Goal: Communication & Community: Ask a question

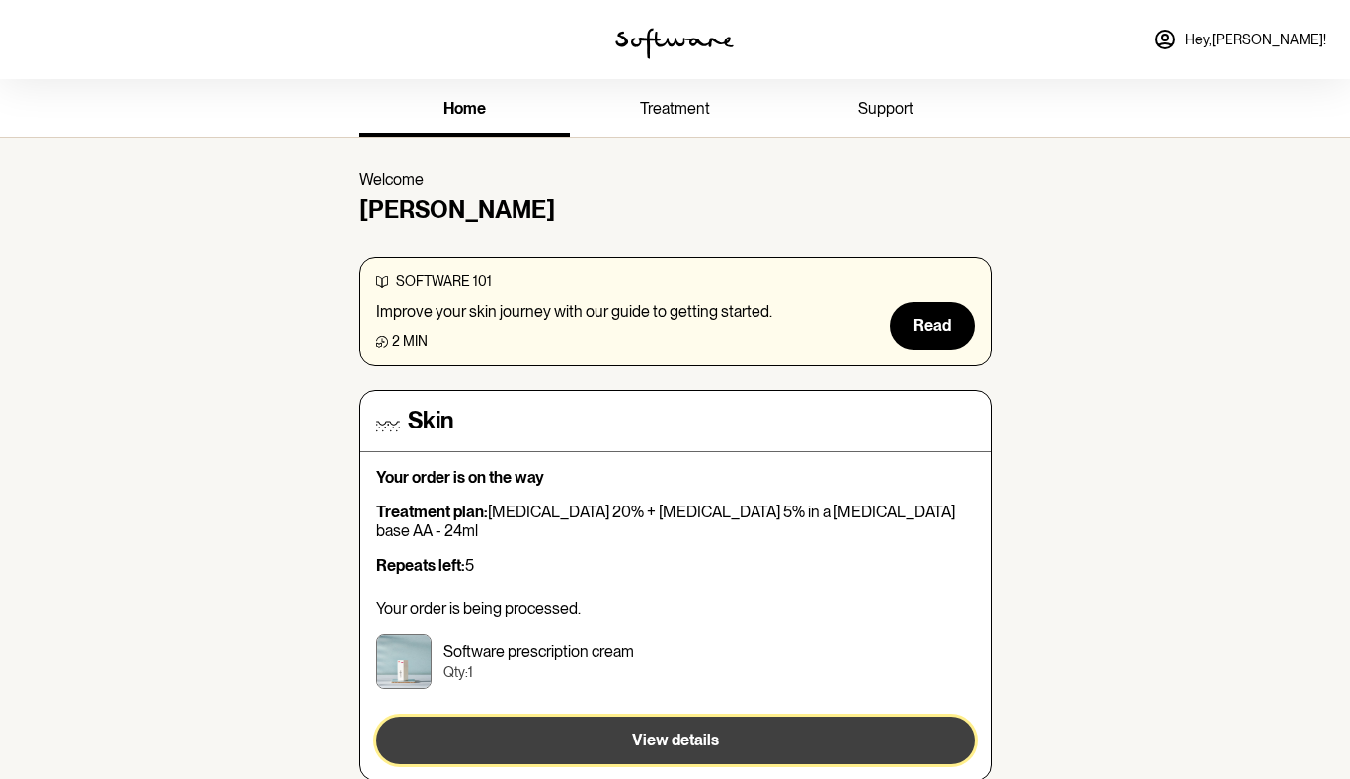
click at [625, 717] on button "View details" at bounding box center [675, 740] width 599 height 47
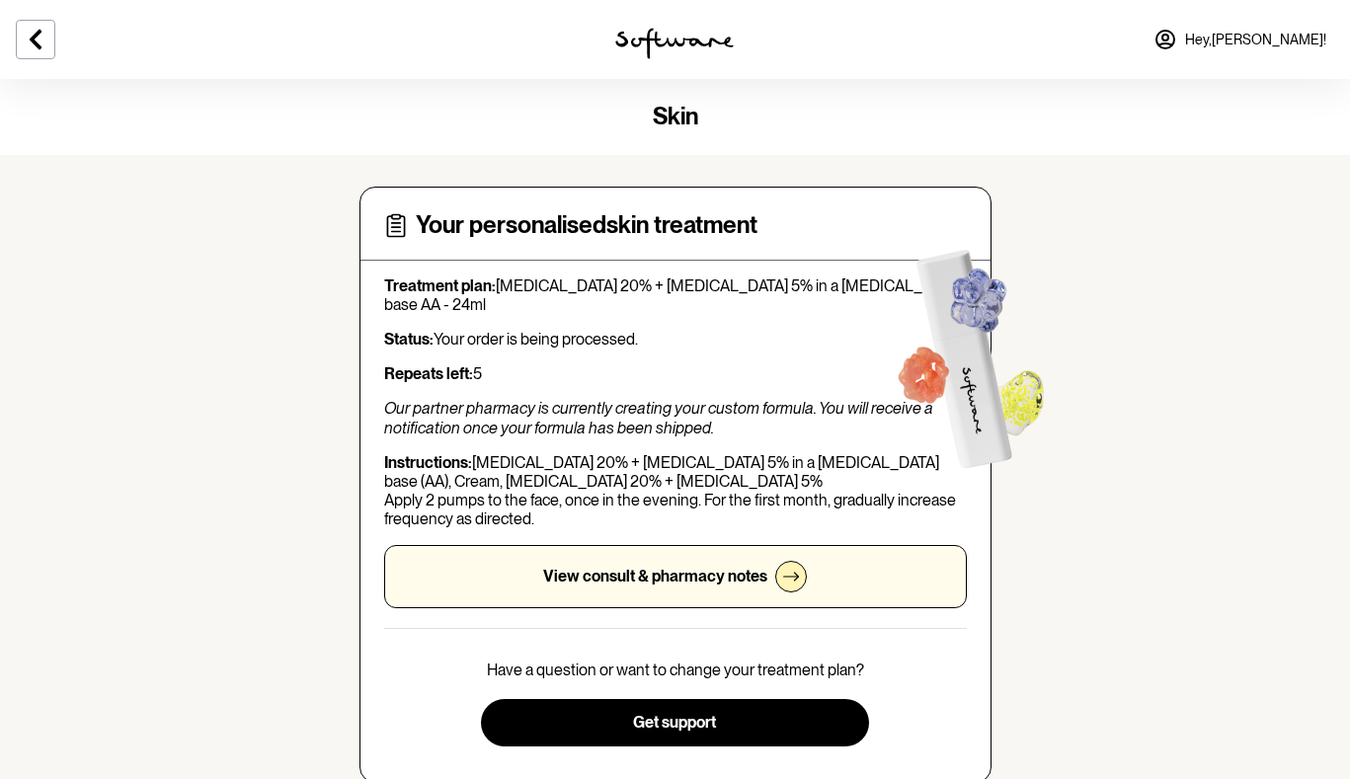
click at [1157, 633] on section "skin Your personalised skin treatment Treatment plan: [MEDICAL_DATA] 20% + [MED…" at bounding box center [675, 666] width 1350 height 1175
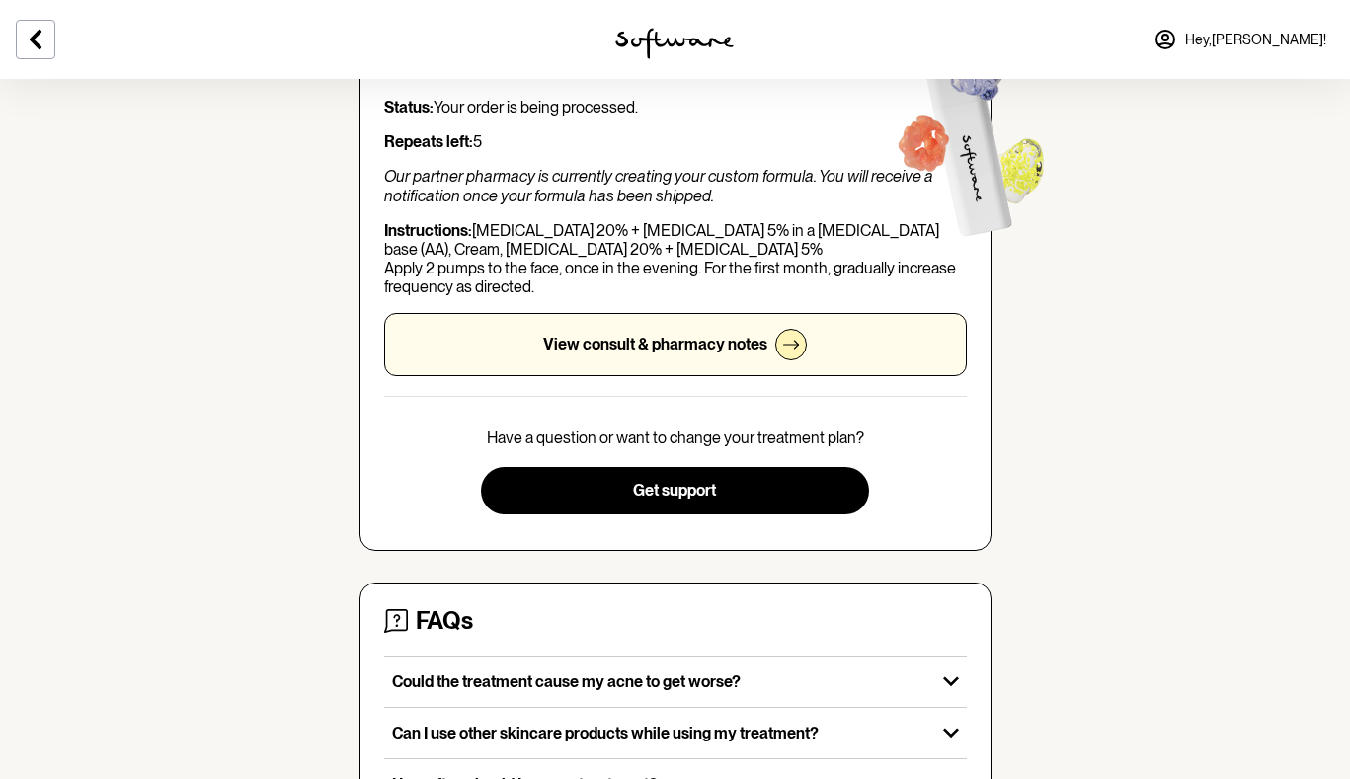
scroll to position [191, 0]
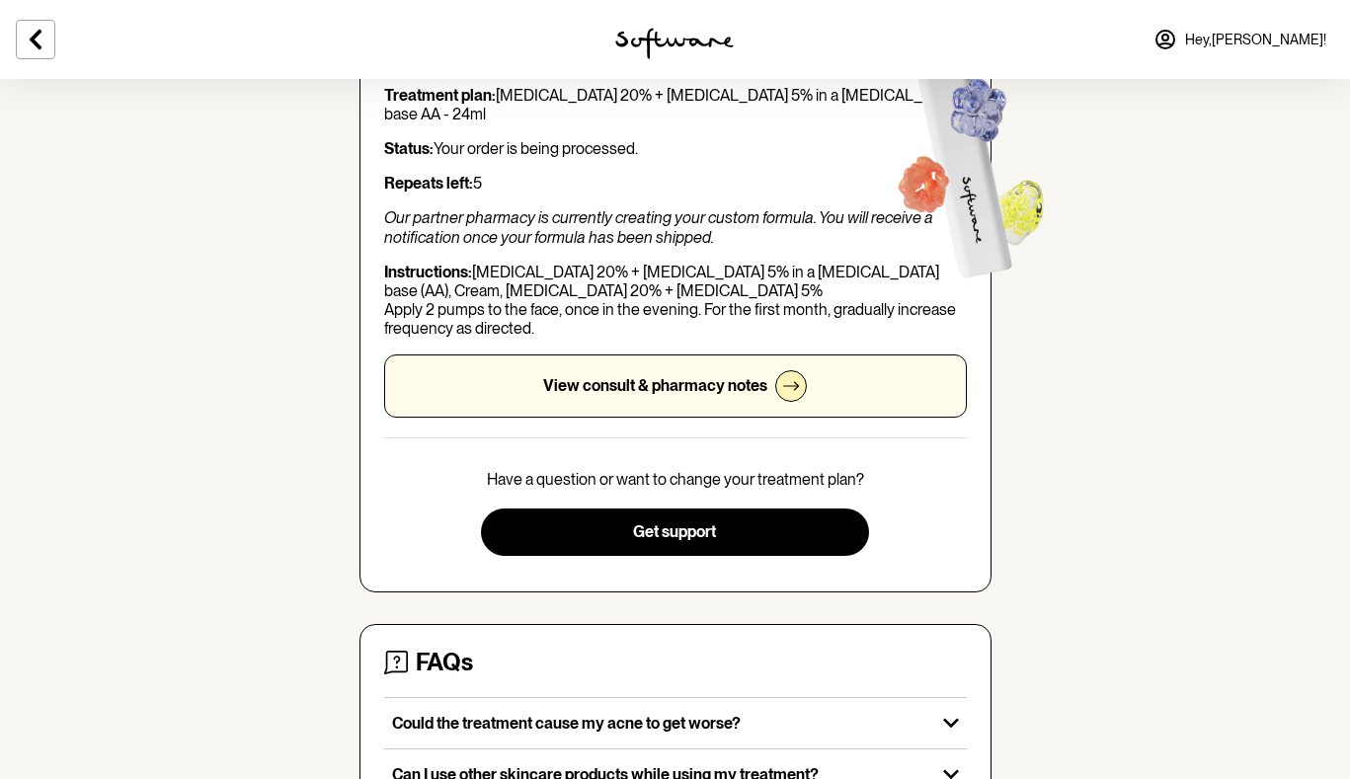
click at [785, 373] on div at bounding box center [791, 386] width 32 height 32
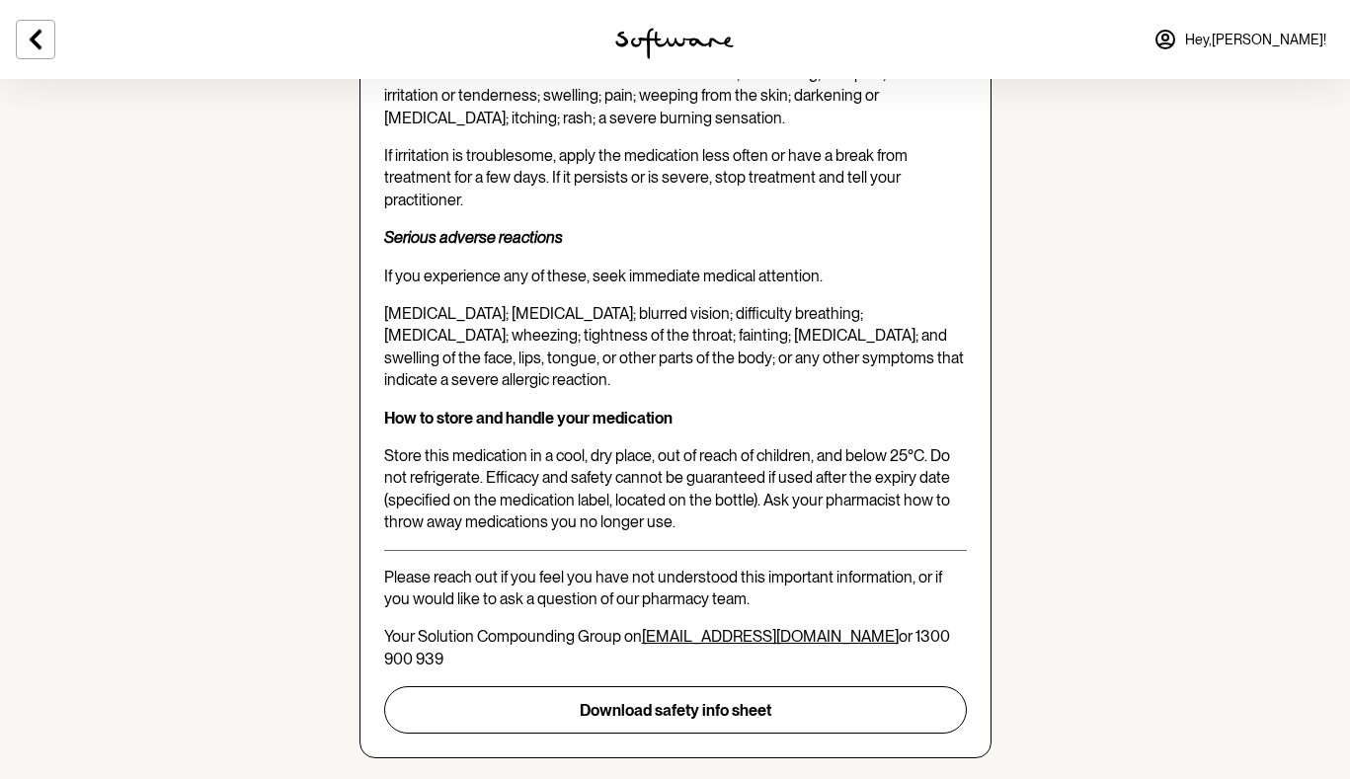
scroll to position [3805, 0]
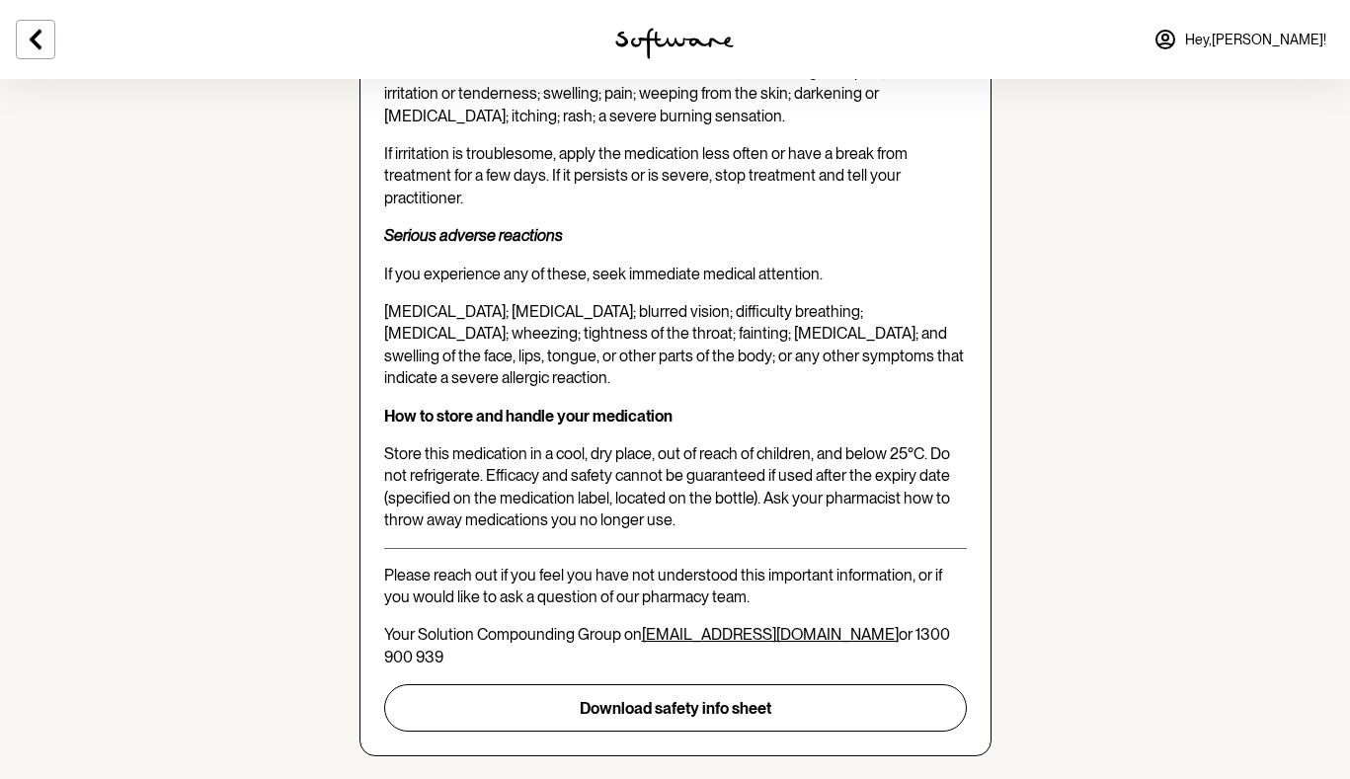
click at [1270, 37] on span "Hey, [PERSON_NAME] !" at bounding box center [1255, 40] width 141 height 17
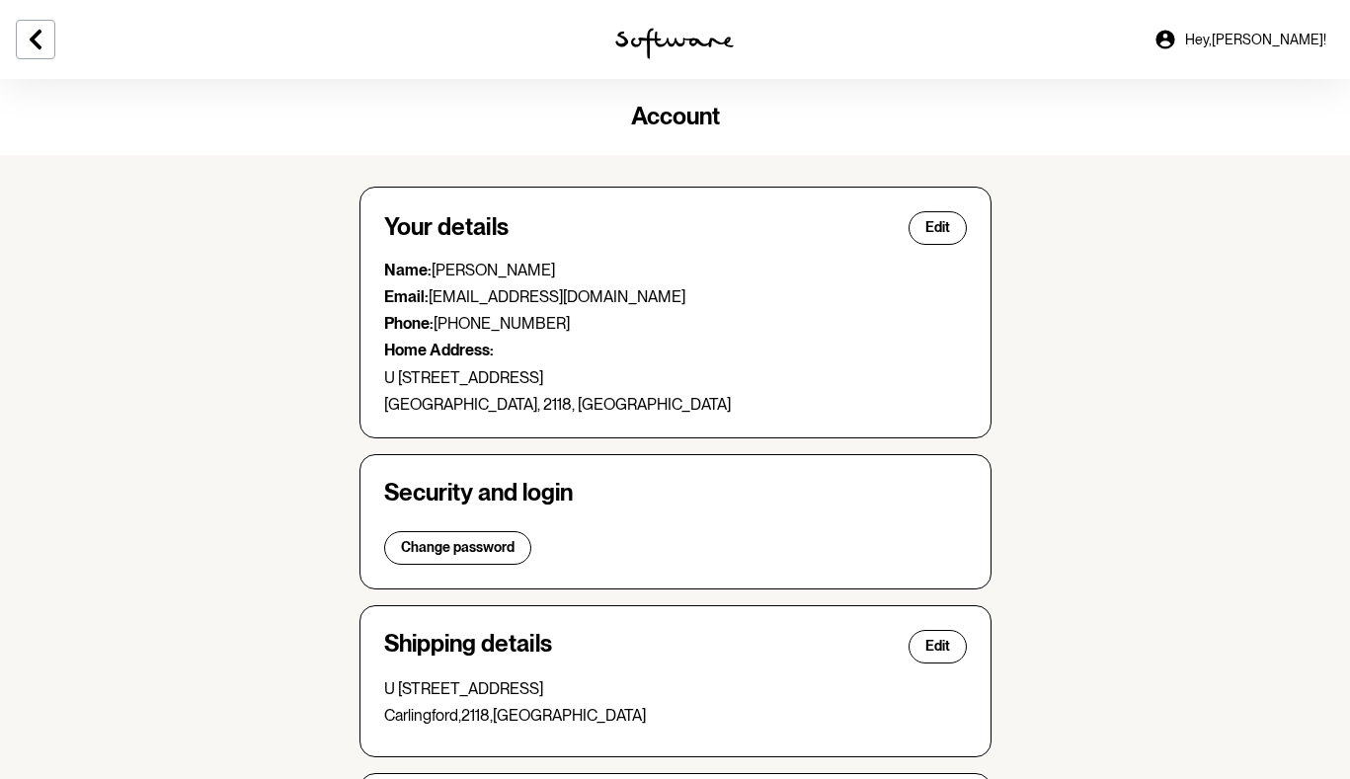
click at [1178, 364] on section "Account Your details Edit Name: [PERSON_NAME] Email: [EMAIL_ADDRESS][DOMAIN_NAM…" at bounding box center [675, 640] width 1350 height 1122
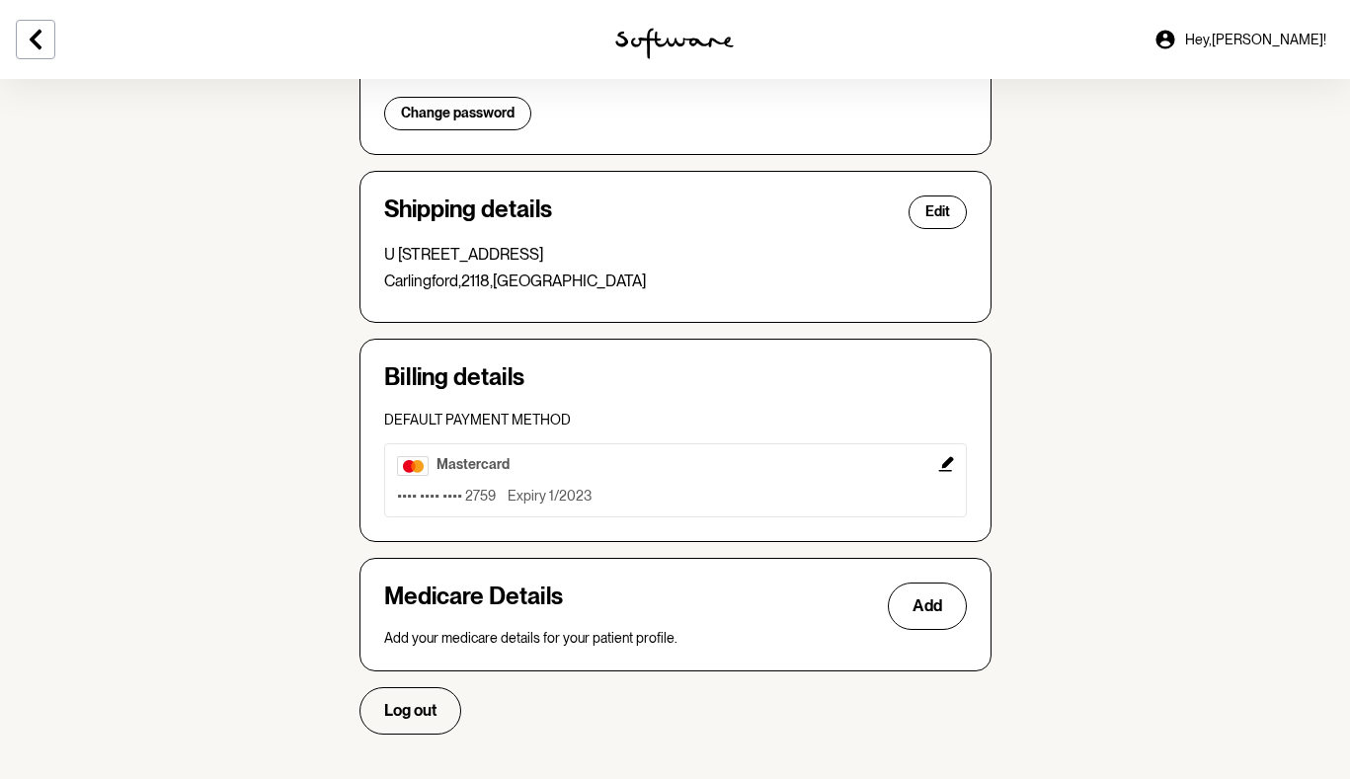
scroll to position [452, 0]
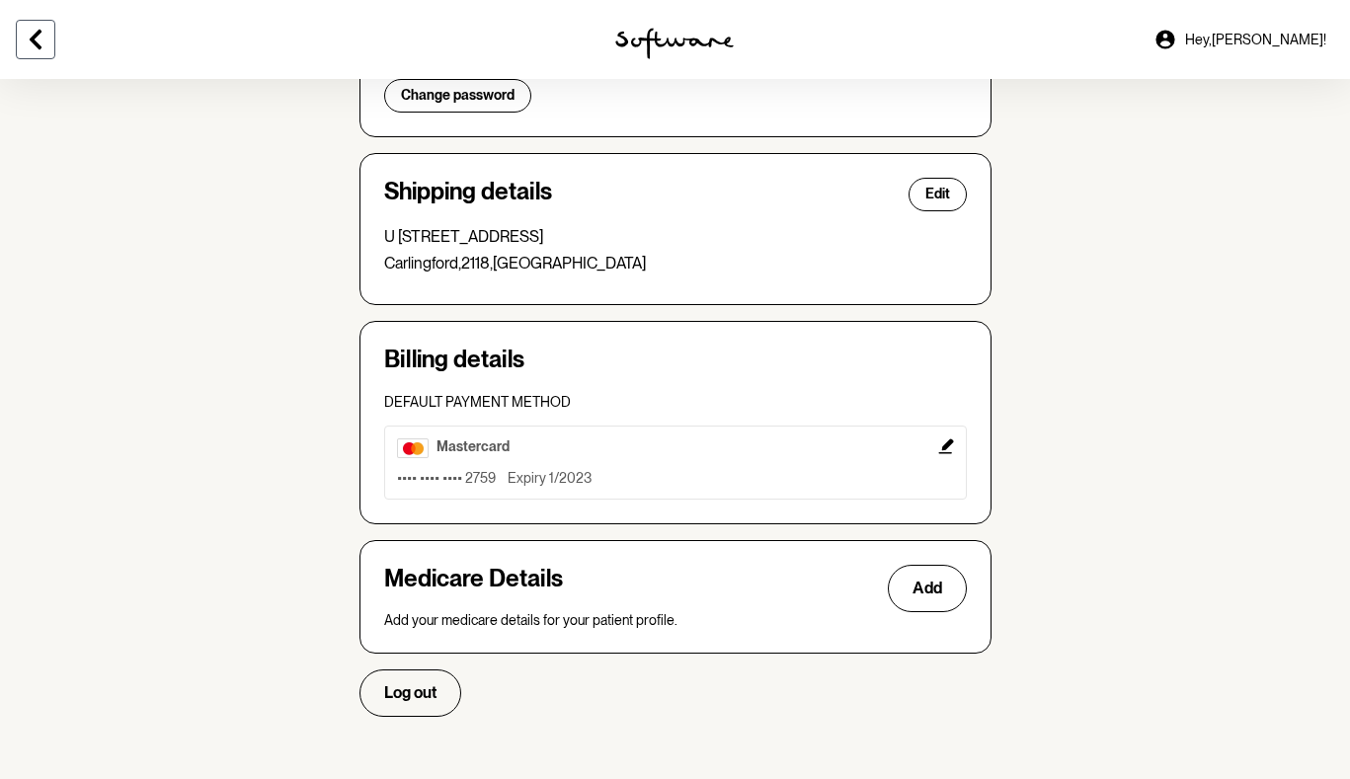
click at [31, 33] on icon at bounding box center [36, 40] width 24 height 24
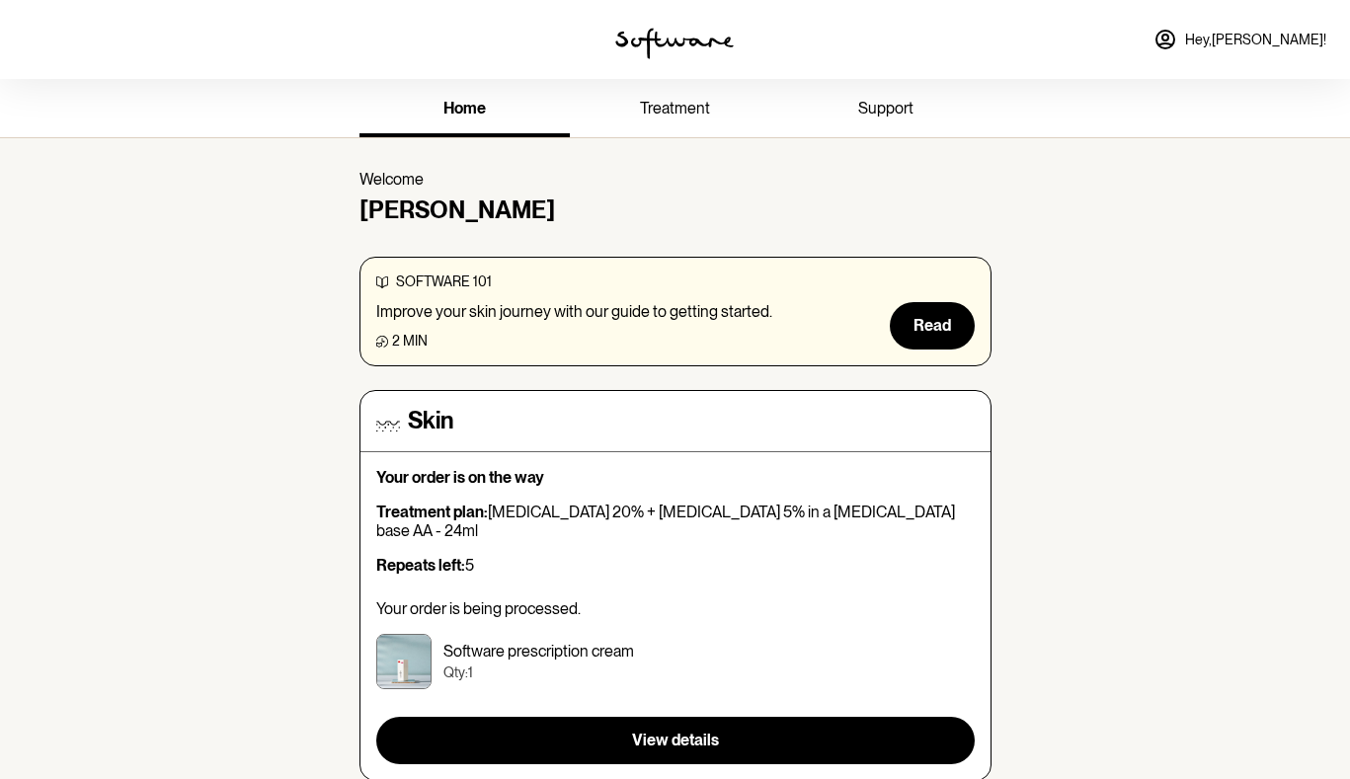
click at [877, 101] on span "support" at bounding box center [885, 108] width 55 height 19
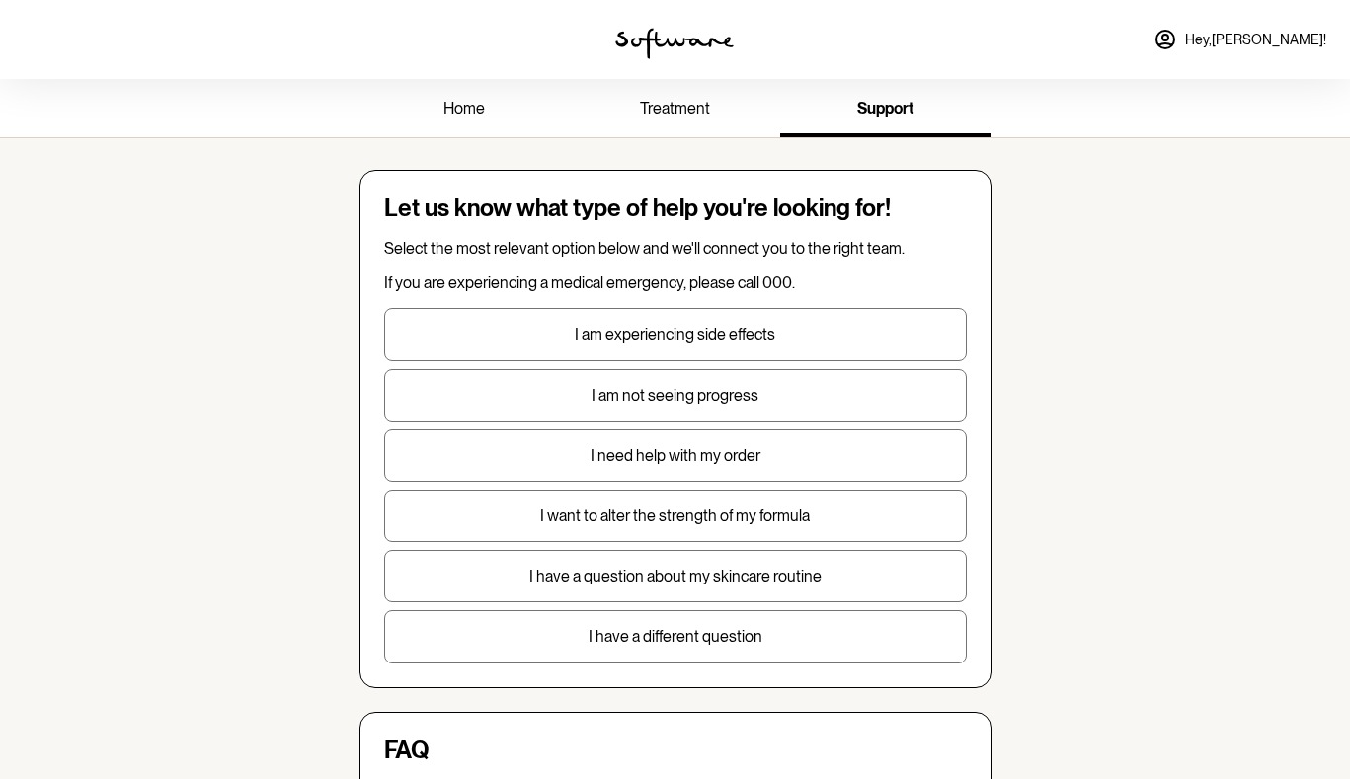
click at [713, 456] on p "I need help with my order" at bounding box center [675, 455] width 581 height 19
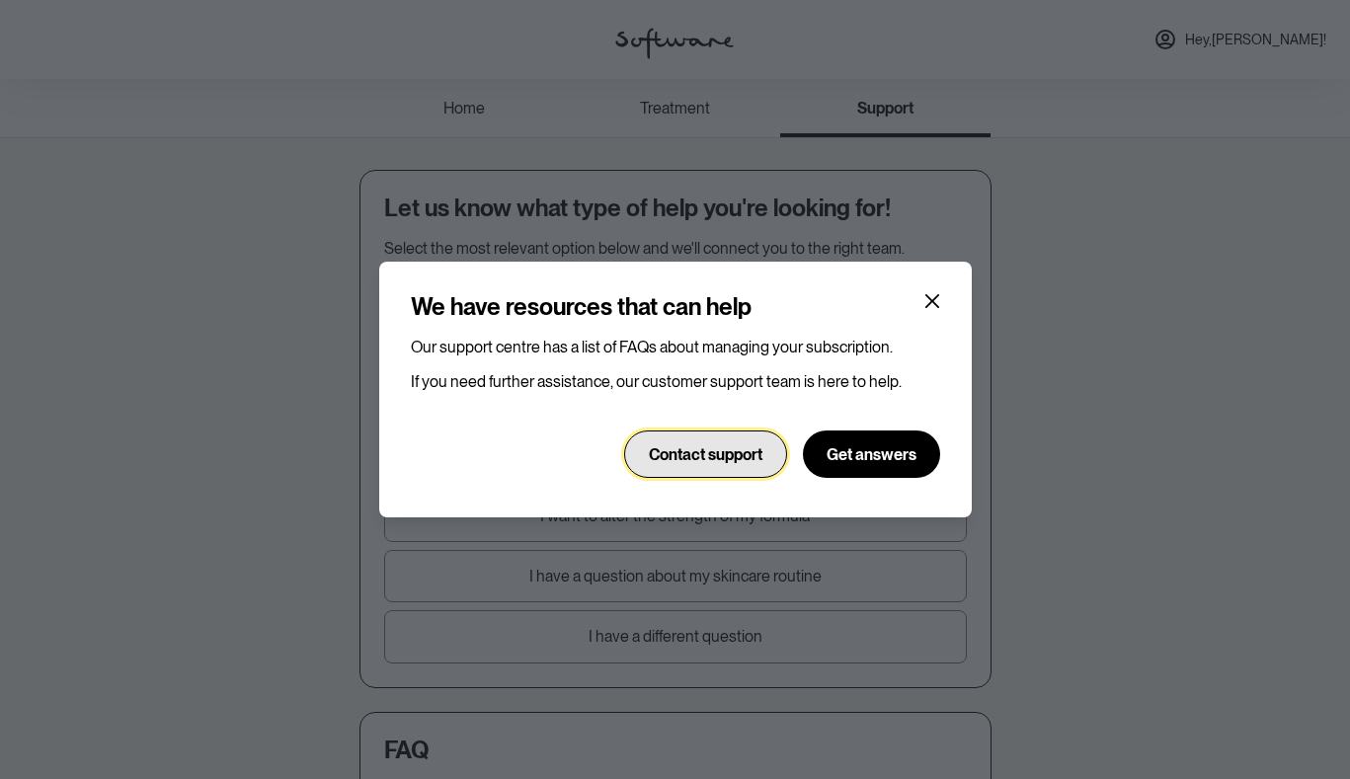
click at [738, 445] on span "Contact support" at bounding box center [706, 454] width 114 height 19
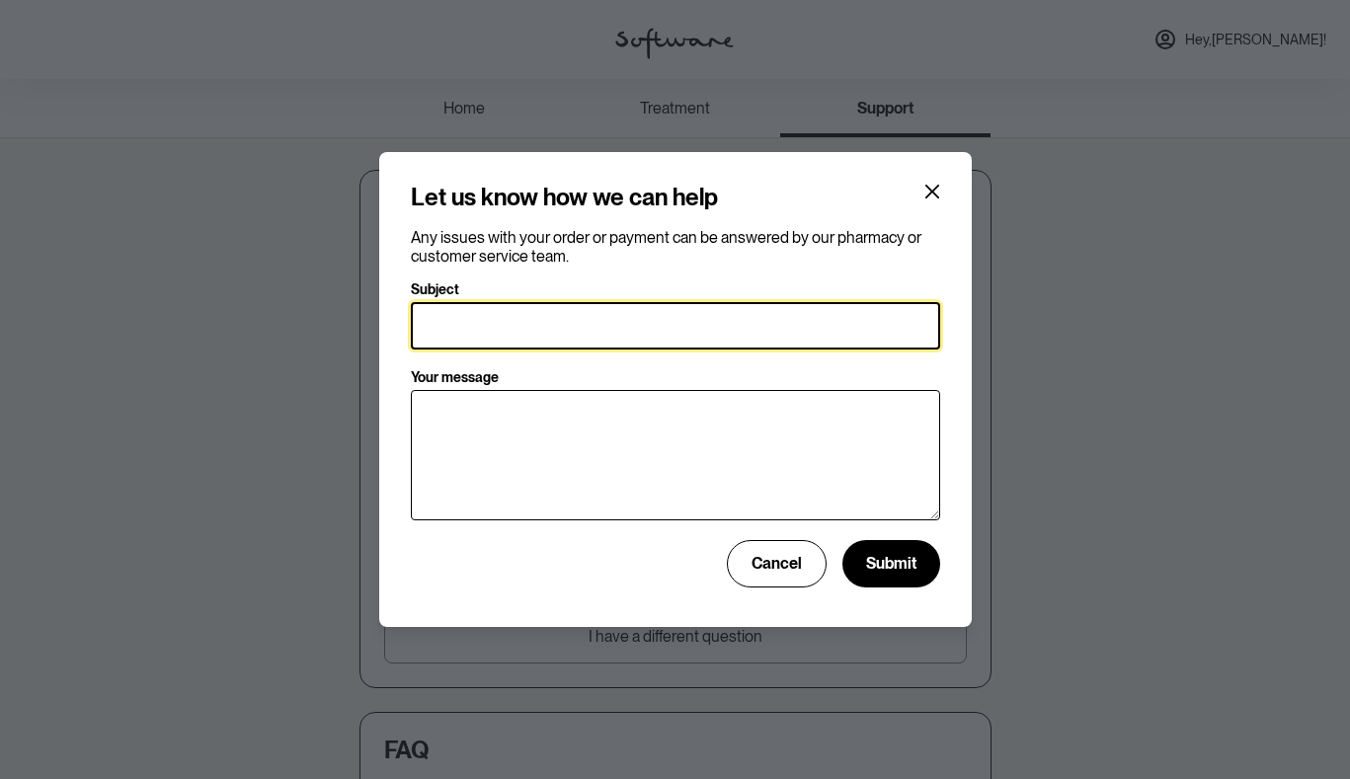
click at [435, 324] on input "Subject" at bounding box center [675, 325] width 529 height 47
type input "cancel subscription"
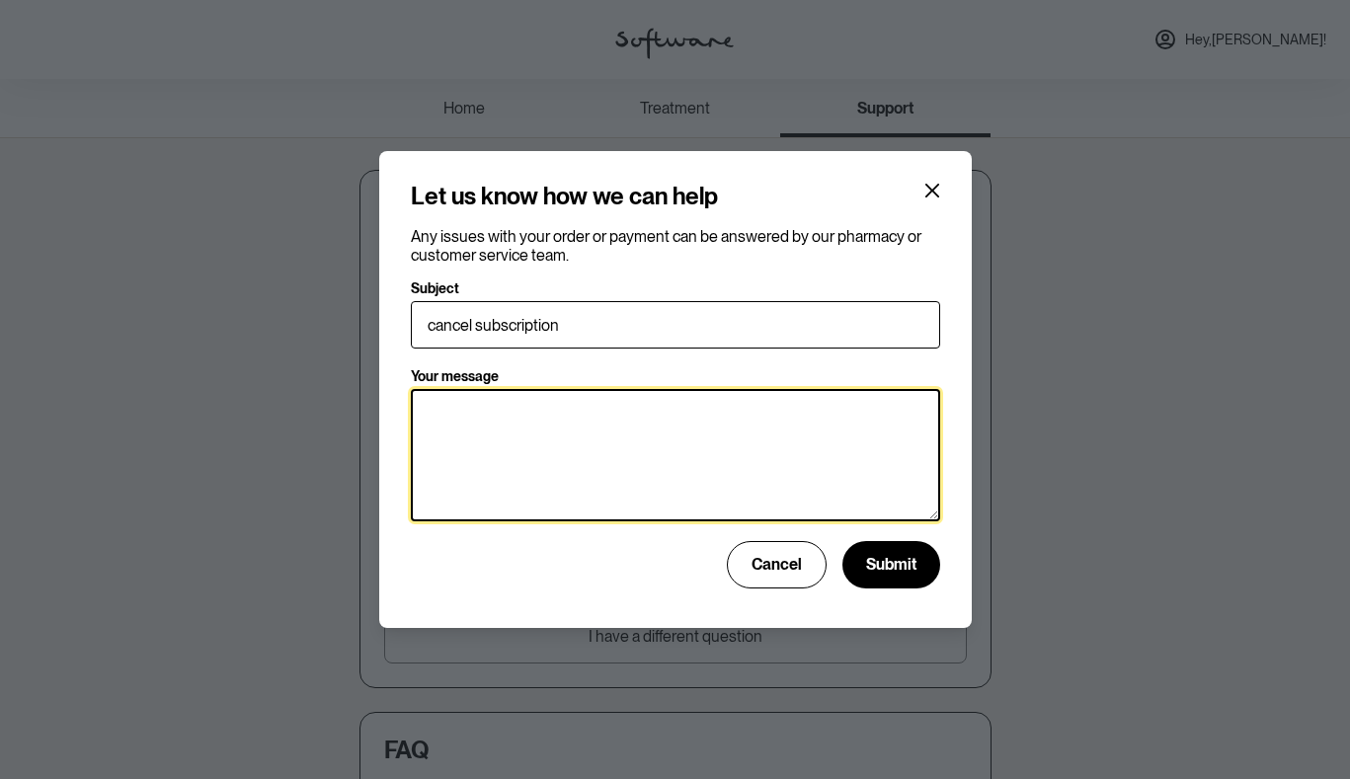
click at [432, 419] on textarea "Your message" at bounding box center [675, 455] width 529 height 132
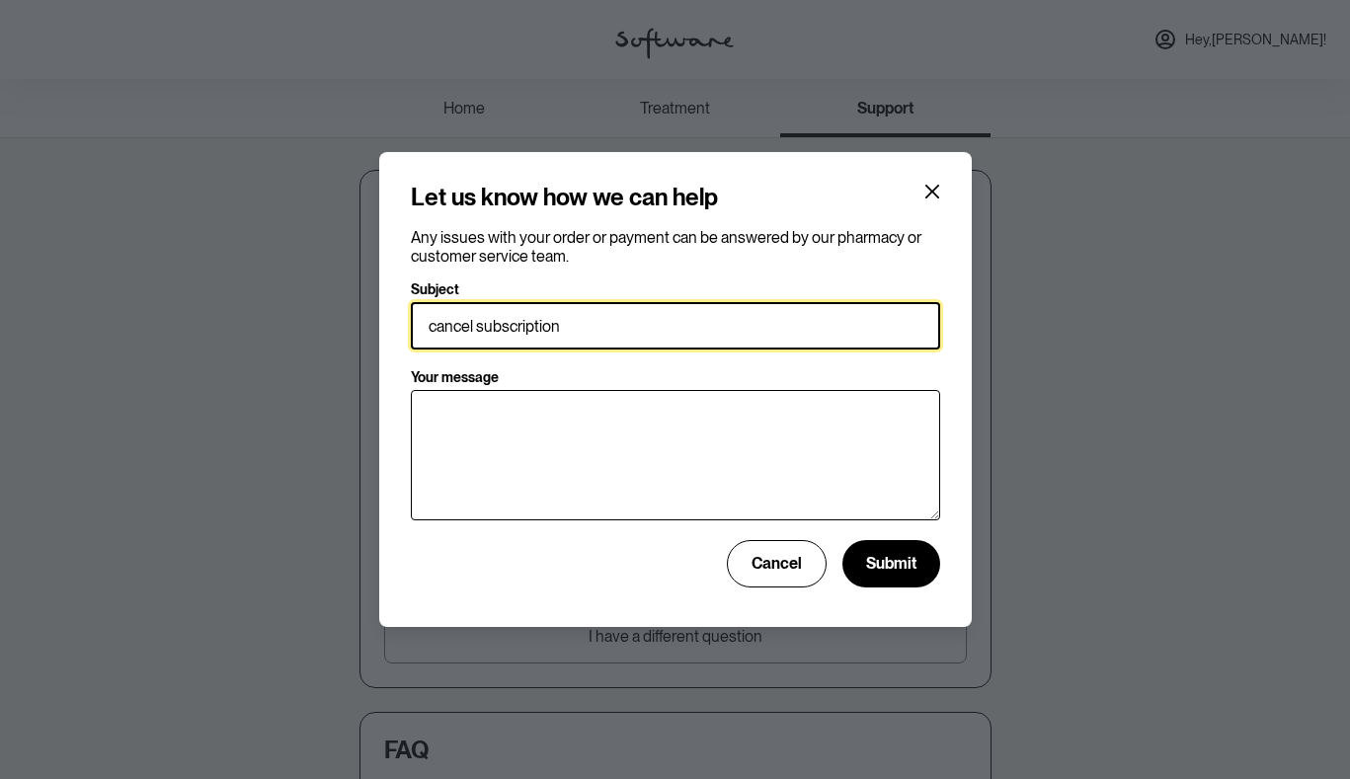
drag, startPoint x: 565, startPoint y: 323, endPoint x: 362, endPoint y: 328, distance: 202.5
click at [361, 328] on div "Let us know how we can help Any issues with your order or payment can be answer…" at bounding box center [675, 389] width 1350 height 779
type input "I did not sign"
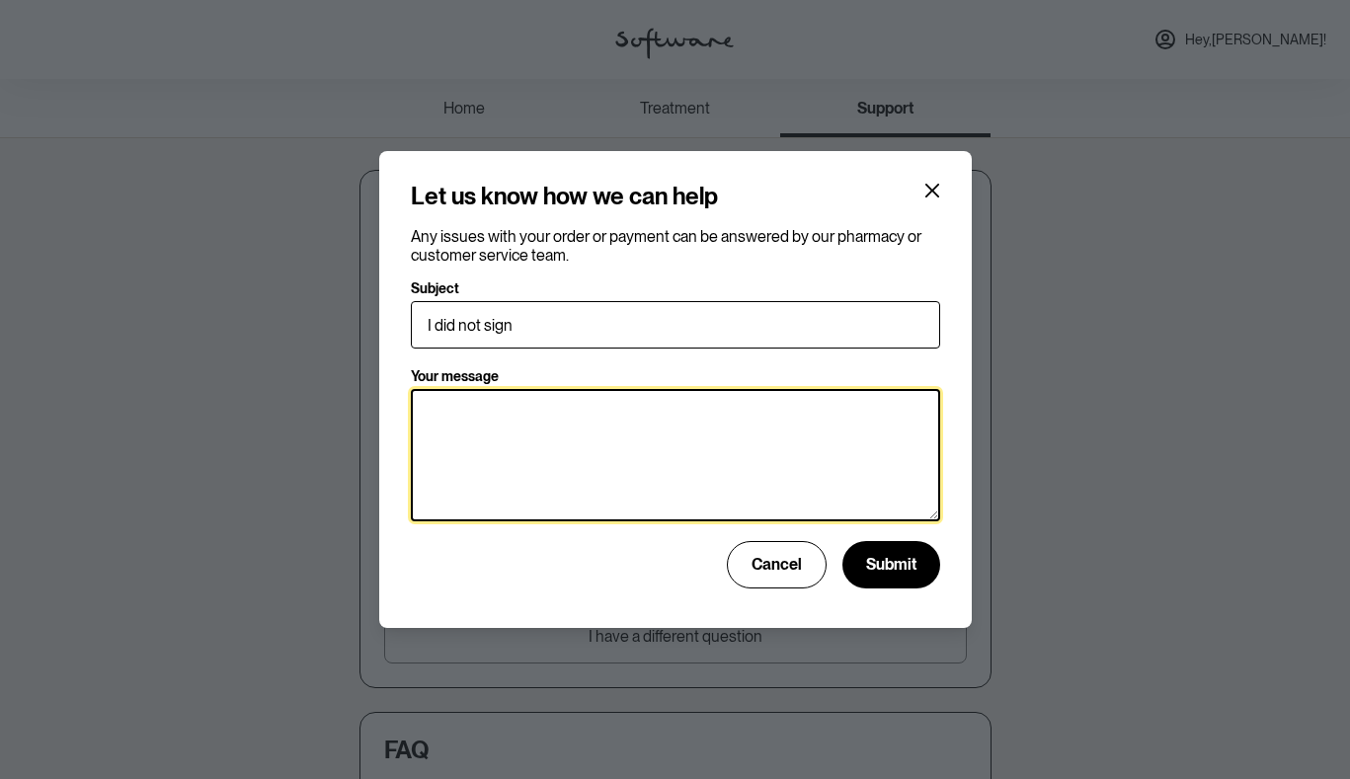
click at [420, 414] on textarea "Your message" at bounding box center [675, 455] width 529 height 132
click at [755, 419] on textarea "Hi i got a message after discussion to sign for athorising delivery" at bounding box center [675, 455] width 529 height 132
click at [738, 416] on textarea "Hi i got a message after discussion to sign for athorising delivery" at bounding box center [675, 455] width 529 height 132
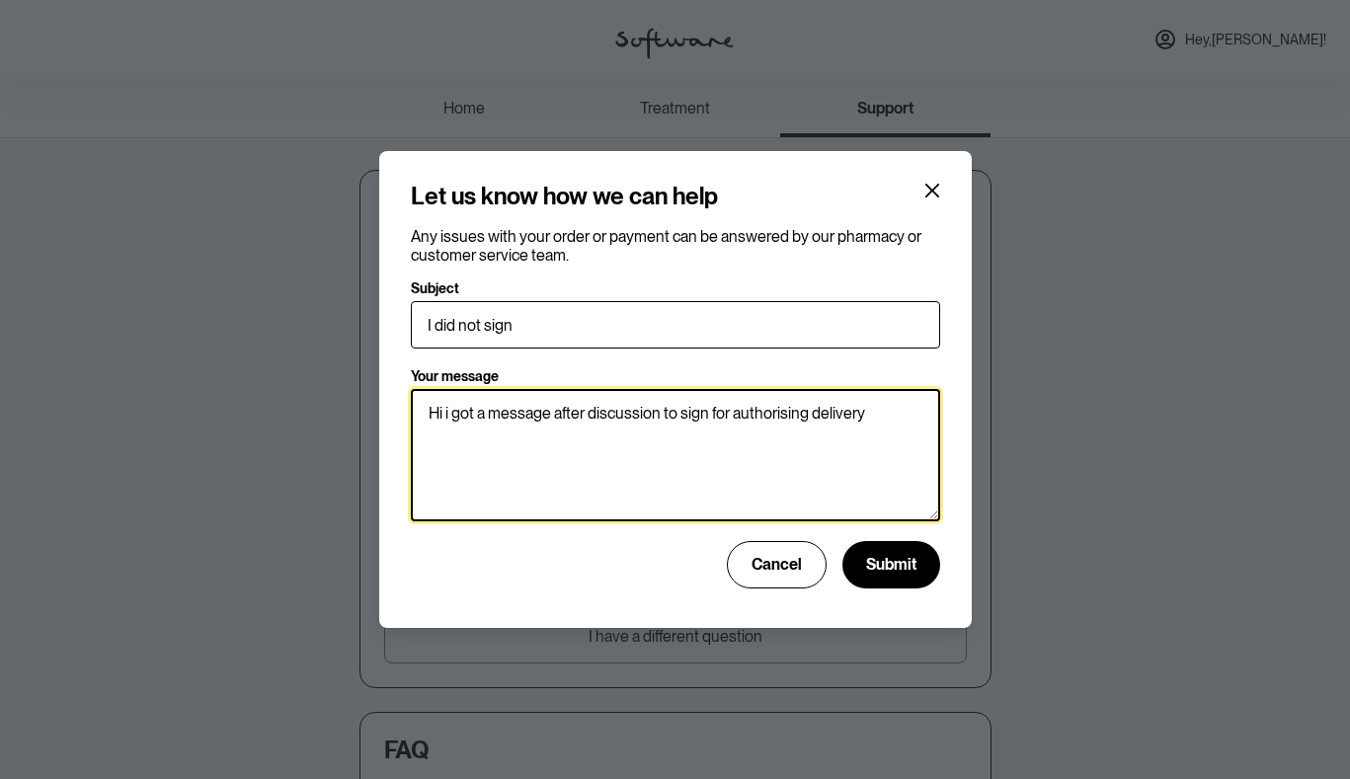
click at [883, 415] on textarea "Hi i got a message after discussion to sign for authorising delivery" at bounding box center [675, 455] width 529 height 132
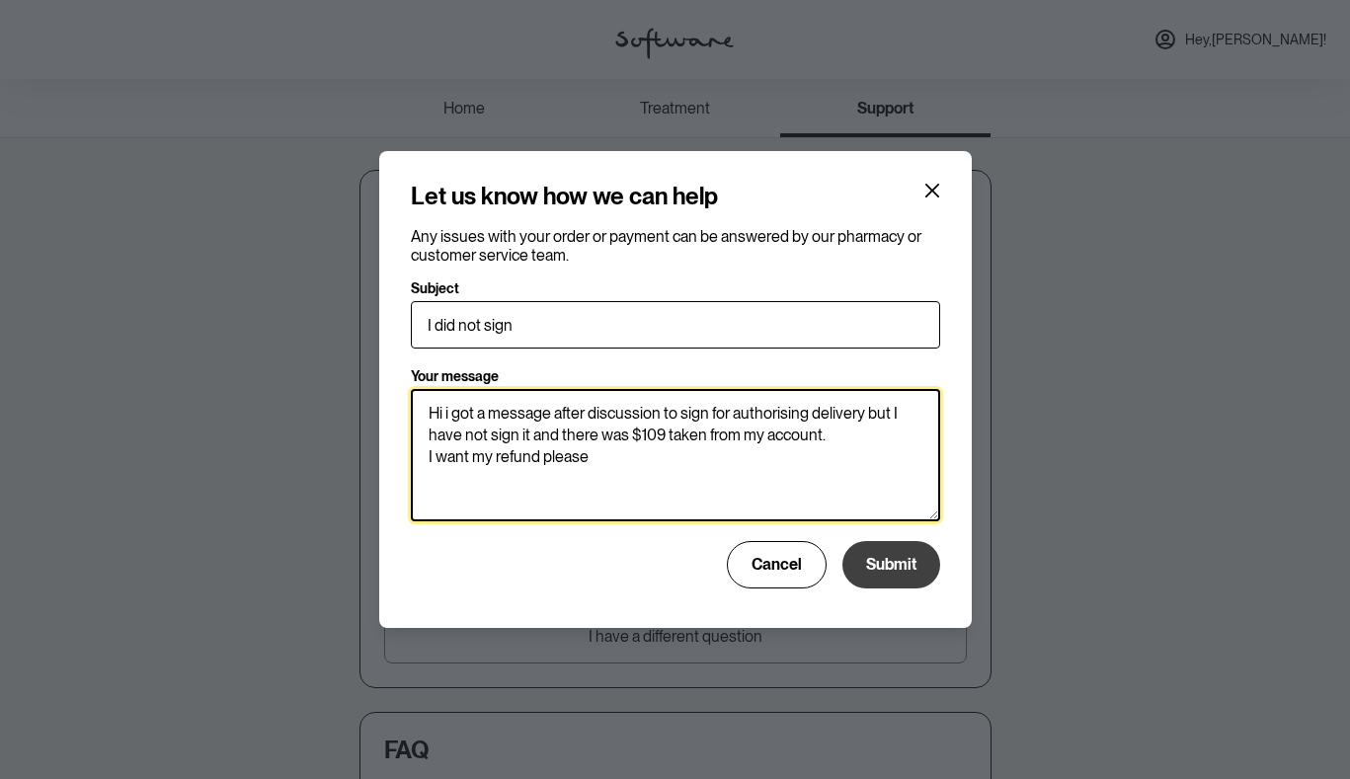
type textarea "Hi i got a message after discussion to sign for authorising delivery but I have…"
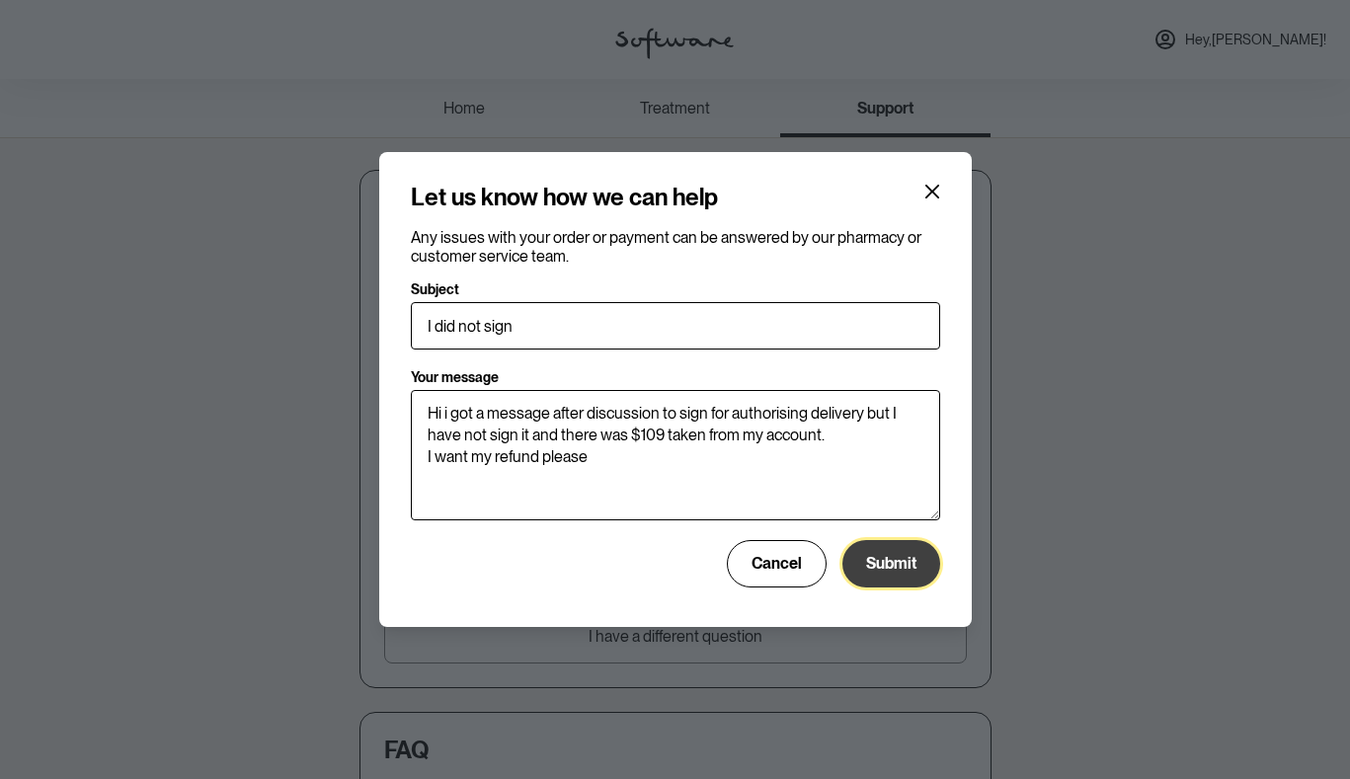
click at [906, 562] on span "Submit" at bounding box center [891, 563] width 50 height 19
